Goal: Information Seeking & Learning: Learn about a topic

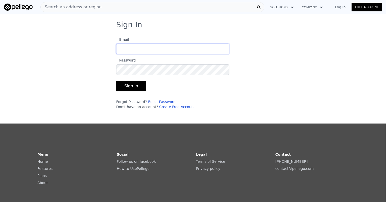
type input "[EMAIL_ADDRESS][DOMAIN_NAME]"
click at [134, 84] on button "Sign In" at bounding box center [131, 86] width 30 height 10
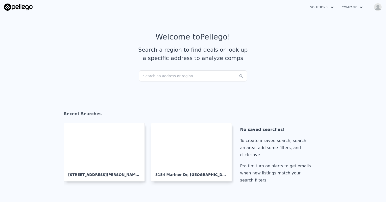
checkbox input "true"
click at [161, 76] on div "Search an address or region..." at bounding box center [193, 75] width 108 height 11
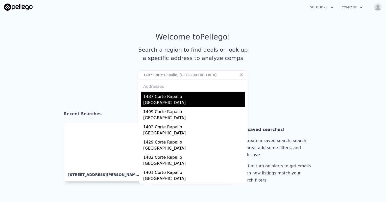
type input "1487 Corte Rapallo, [GEOGRAPHIC_DATA]"
click at [181, 106] on div "[GEOGRAPHIC_DATA]" at bounding box center [194, 103] width 102 height 7
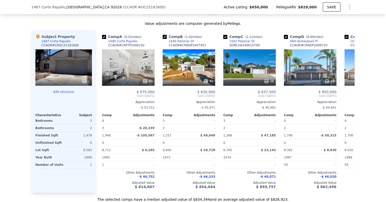
scroll to position [554, 0]
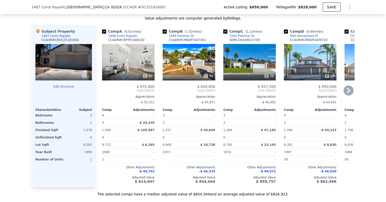
click at [349, 91] on icon at bounding box center [349, 90] width 10 height 10
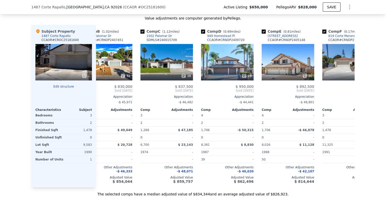
scroll to position [0, 121]
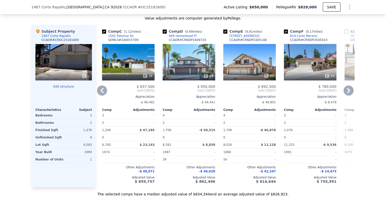
click at [348, 91] on icon at bounding box center [349, 90] width 10 height 10
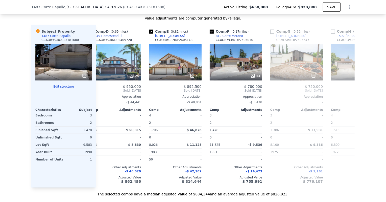
scroll to position [0, 243]
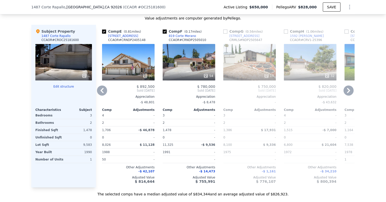
click at [103, 96] on icon at bounding box center [102, 90] width 10 height 10
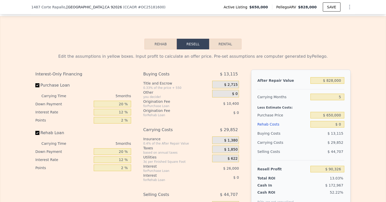
scroll to position [756, 0]
click at [145, 50] on button "Rehab" at bounding box center [161, 44] width 32 height 11
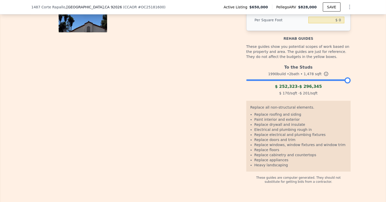
scroll to position [832, 0]
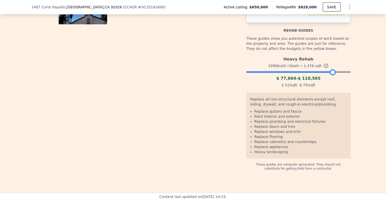
drag, startPoint x: 347, startPoint y: 80, endPoint x: 332, endPoint y: 75, distance: 14.9
click at [332, 75] on div "Heavy Rehab 1990 build • 2 bath • 1,478 sqft $ 77,604 - $ 110,565 $ 52 /sqft - …" at bounding box center [298, 71] width 104 height 34
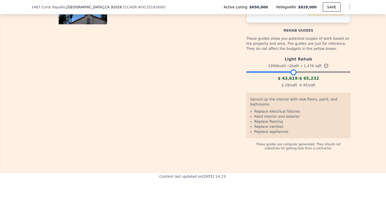
drag, startPoint x: 331, startPoint y: 79, endPoint x: 292, endPoint y: 77, distance: 39.0
click at [292, 75] on div at bounding box center [294, 72] width 6 height 6
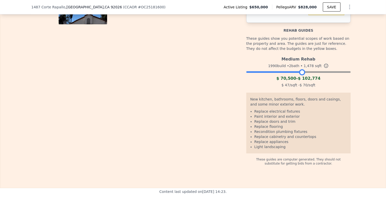
drag, startPoint x: 293, startPoint y: 79, endPoint x: 302, endPoint y: 81, distance: 8.5
click at [302, 75] on div at bounding box center [302, 72] width 6 height 6
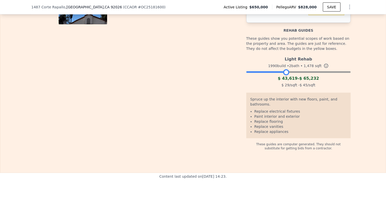
drag, startPoint x: 302, startPoint y: 81, endPoint x: 287, endPoint y: 78, distance: 15.9
click at [287, 75] on div at bounding box center [286, 72] width 6 height 6
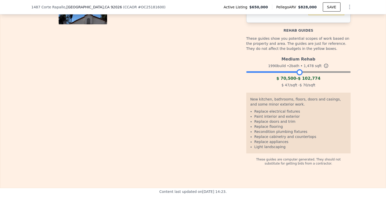
drag, startPoint x: 287, startPoint y: 78, endPoint x: 300, endPoint y: 80, distance: 13.5
click at [300, 75] on div at bounding box center [300, 72] width 6 height 6
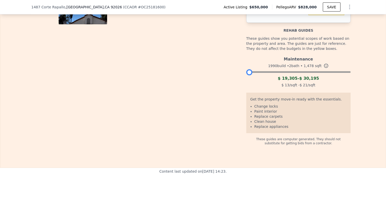
drag, startPoint x: 300, startPoint y: 80, endPoint x: 243, endPoint y: 81, distance: 56.6
click at [243, 81] on div "Rehab Budget $ 0 Per Square Foot $ 0 Rehab guides These guides show you potenti…" at bounding box center [192, 68] width 315 height 153
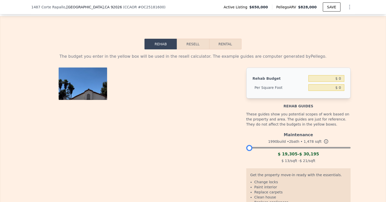
scroll to position [756, 0]
click at [70, 102] on img at bounding box center [83, 109] width 49 height 83
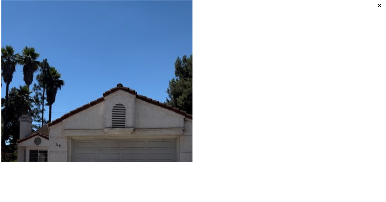
click at [377, 5] on icon at bounding box center [379, 5] width 7 height 7
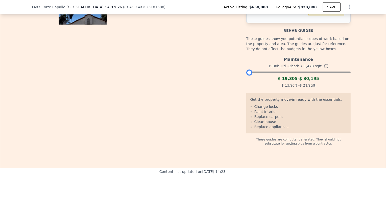
scroll to position [832, 0]
click at [249, 75] on div at bounding box center [251, 72] width 6 height 6
drag, startPoint x: 249, startPoint y: 78, endPoint x: 254, endPoint y: 79, distance: 5.3
click at [254, 75] on div at bounding box center [256, 72] width 6 height 6
click at [264, 72] on div at bounding box center [298, 70] width 104 height 3
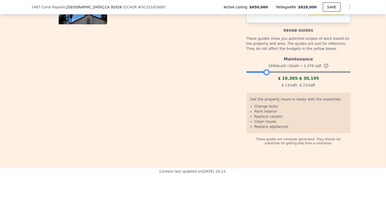
click at [278, 72] on div at bounding box center [298, 70] width 104 height 3
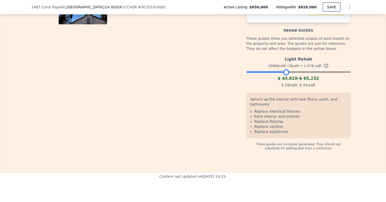
click at [285, 72] on div at bounding box center [298, 70] width 104 height 3
click at [293, 80] on div "Light Rehab 1990 build • 2 bath • 1,478 sqft $ 43,619 - $ 65,232 $ 29 /sqft - $…" at bounding box center [298, 71] width 104 height 34
click at [295, 72] on div at bounding box center [298, 70] width 104 height 3
click at [303, 72] on div at bounding box center [298, 70] width 104 height 3
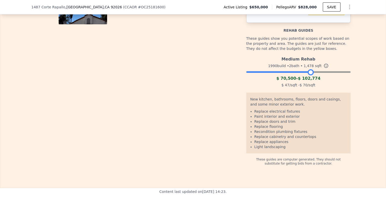
click at [309, 72] on div at bounding box center [298, 70] width 104 height 3
click at [319, 72] on div at bounding box center [298, 70] width 104 height 3
click at [326, 72] on div at bounding box center [298, 70] width 104 height 3
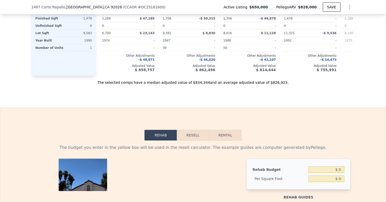
scroll to position [680, 0]
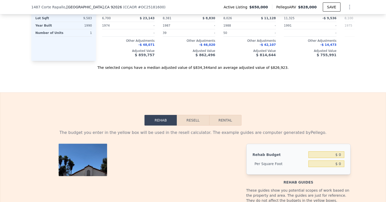
click at [193, 125] on button "Resell" at bounding box center [193, 120] width 32 height 11
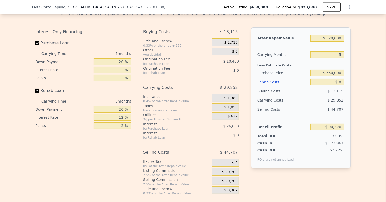
scroll to position [807, 0]
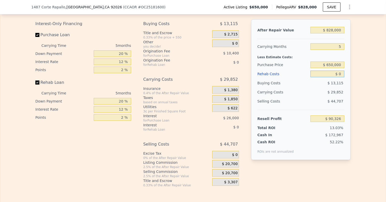
click at [330, 77] on input "$ 0" at bounding box center [328, 74] width 34 height 7
click at [331, 77] on input "$ 0" at bounding box center [328, 74] width 34 height 7
type input "$ 70"
type input "$ 90,250"
type input "$ 700"
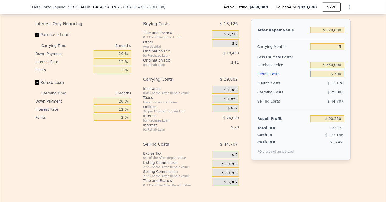
type input "$ 89,585"
type input "$ 7,000"
type input "$ 82,934"
type input "$ 70,000"
type input "$ 16,406"
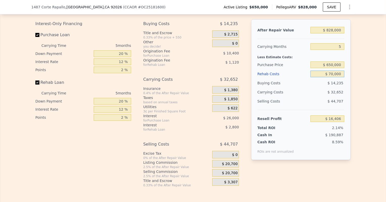
type input "$ 700,000"
type input "-$ 648,874"
type input "$ 70,000"
type input "$ 16,406"
type input "$ 70,000"
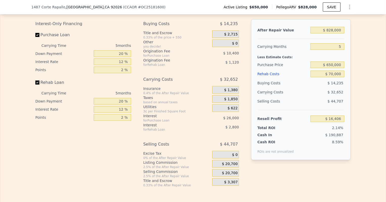
click at [288, 106] on div "Selling Costs" at bounding box center [283, 101] width 51 height 9
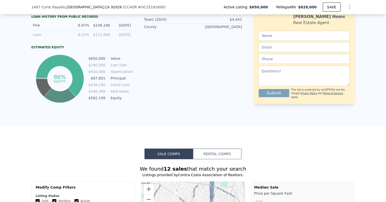
scroll to position [403, 0]
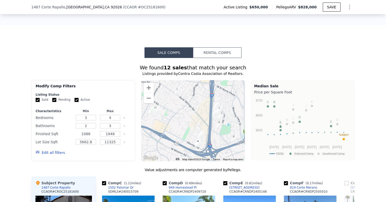
drag, startPoint x: 93, startPoint y: 137, endPoint x: 75, endPoint y: 138, distance: 18.2
click at [76, 136] on input "1088" at bounding box center [86, 134] width 20 height 6
type input "1250"
drag, startPoint x: 113, startPoint y: 138, endPoint x: 100, endPoint y: 136, distance: 13.3
click at [100, 136] on input "1948" at bounding box center [110, 134] width 20 height 6
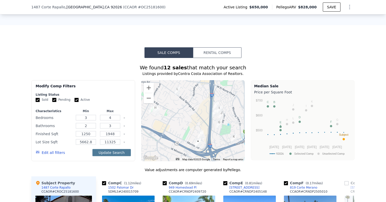
click at [125, 154] on button "Update Search" at bounding box center [112, 152] width 38 height 7
type input "566"
click at [101, 155] on button "Update Search" at bounding box center [112, 152] width 38 height 7
checkbox input "false"
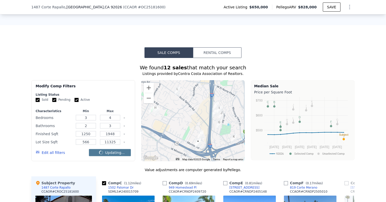
checkbox input "false"
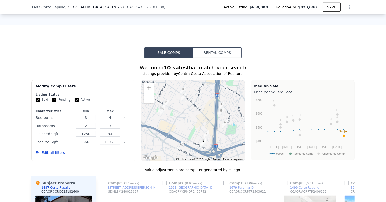
click at [89, 145] on input "566" at bounding box center [86, 142] width 20 height 6
type input "5662"
click at [103, 155] on button "Update Search" at bounding box center [112, 152] width 38 height 7
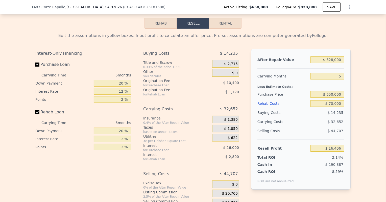
scroll to position [784, 0]
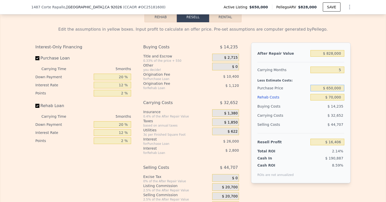
drag, startPoint x: 341, startPoint y: 94, endPoint x: 326, endPoint y: 93, distance: 15.7
click at [326, 91] on input "$ 650,000" at bounding box center [328, 88] width 34 height 7
click at [339, 91] on input "$ 650,000" at bounding box center [328, 88] width 34 height 7
type input "$ 600,000"
click at [345, 124] on div "After Repair Value $ 828,000 Carrying Months 5 Less Estimate Costs: Purchase Pr…" at bounding box center [301, 112] width 100 height 141
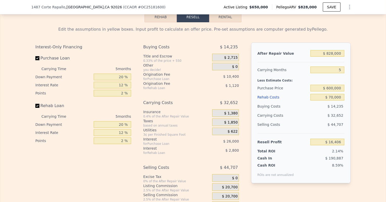
type input "$ 69,373"
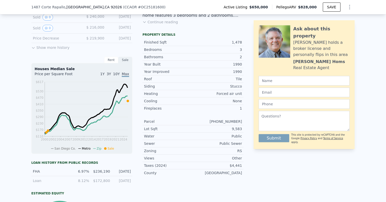
scroll to position [152, 0]
